Goal: Task Accomplishment & Management: Use online tool/utility

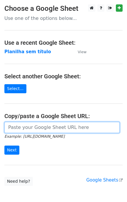
click at [49, 122] on input "url" at bounding box center [61, 127] width 115 height 11
paste input "[URL][DOMAIN_NAME]"
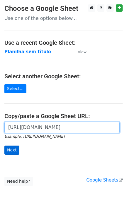
type input "https://docs.google.com/spreadsheets/d/11dGfEbGc57YceTrmeJPNe1kg2RUhHsyv8kR8EpL…"
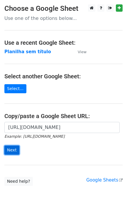
click at [13, 151] on input "Next" at bounding box center [11, 150] width 15 height 9
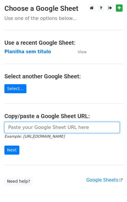
click at [59, 130] on input "url" at bounding box center [61, 127] width 115 height 11
paste input "[URL][DOMAIN_NAME]"
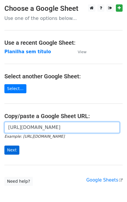
type input "https://docs.google.com/spreadsheets/d/11dGfEbGc57YceTrmeJPNe1kg2RUhHsyv8kR8EpL…"
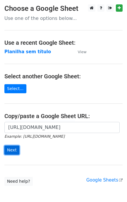
click at [12, 150] on input "Next" at bounding box center [11, 150] width 15 height 9
type input "https://docs.google.com/spreadsheets/d/11dGfEbGc57YceTrmeJPNe1kg2RUhHsyv8kR8EpL…"
click at [12, 151] on input "Next" at bounding box center [11, 150] width 15 height 9
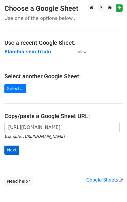
scroll to position [0, 0]
